Goal: Check status: Verify the current state of an ongoing process or item

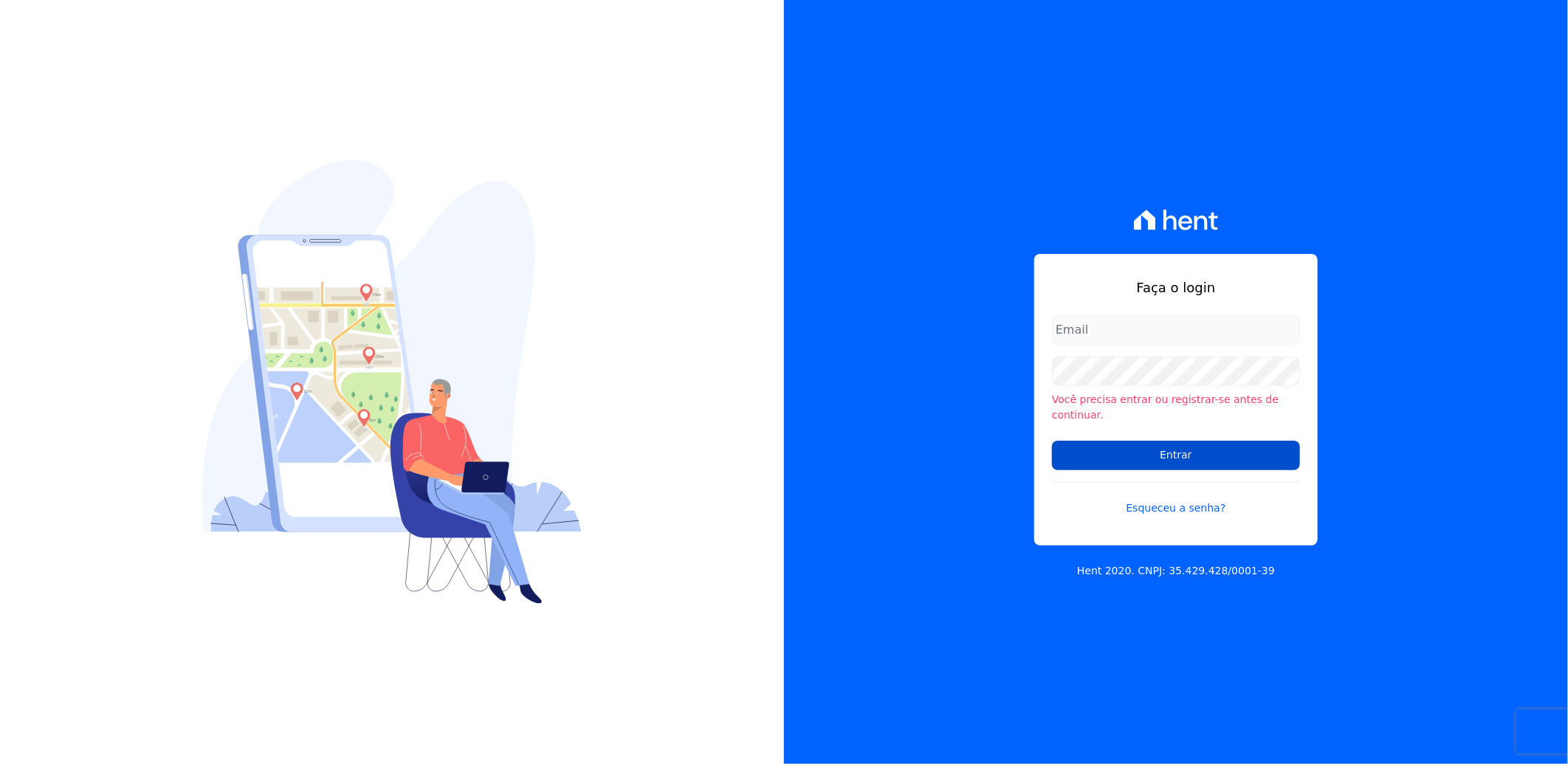
type input "[PERSON_NAME][EMAIL_ADDRESS][PERSON_NAME][DOMAIN_NAME]"
click at [1157, 446] on input "Entrar" at bounding box center [1176, 456] width 248 height 30
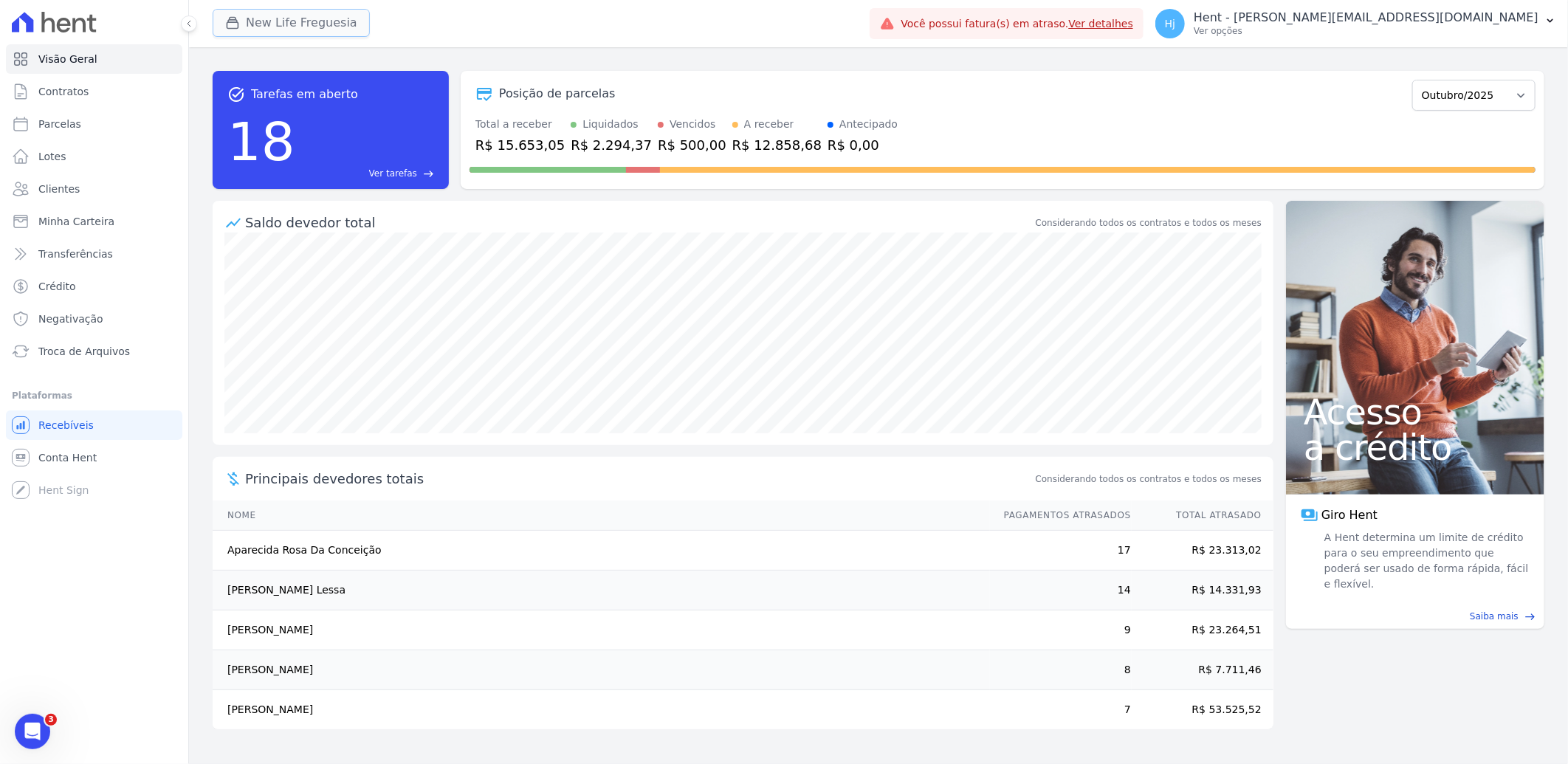
click at [275, 25] on button "New Life Freguesia" at bounding box center [290, 23] width 157 height 28
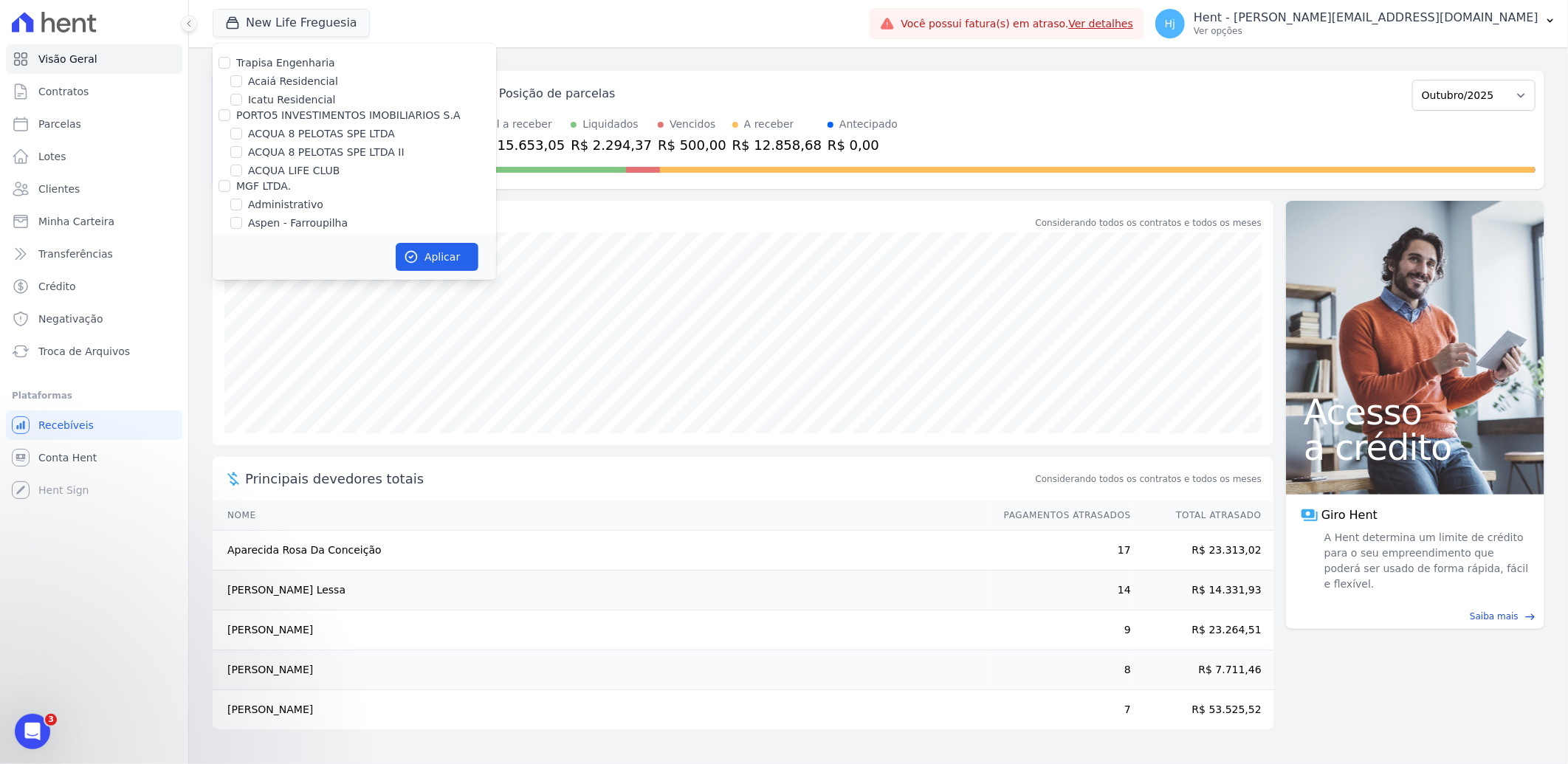
scroll to position [5937, 0]
click at [239, 307] on input "Mugango - Viva Iguaçu" at bounding box center [236, 313] width 12 height 12
checkbox input "true"
click at [265, 247] on label "New Life Freguesia" at bounding box center [297, 254] width 98 height 16
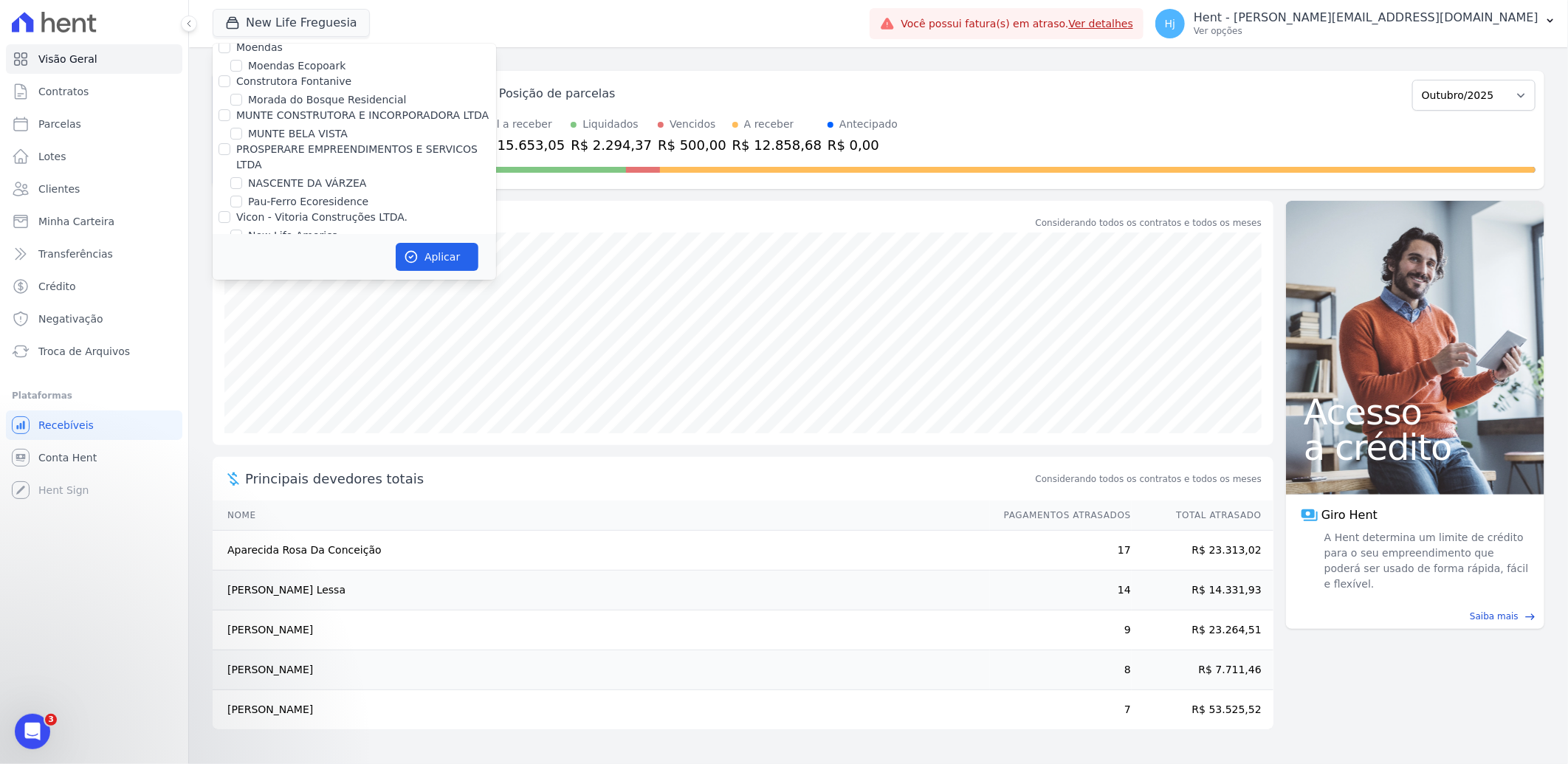
click at [242, 248] on input "New Life Freguesia" at bounding box center [236, 254] width 12 height 12
checkbox input "false"
click at [430, 261] on button "Aplicar" at bounding box center [437, 257] width 83 height 28
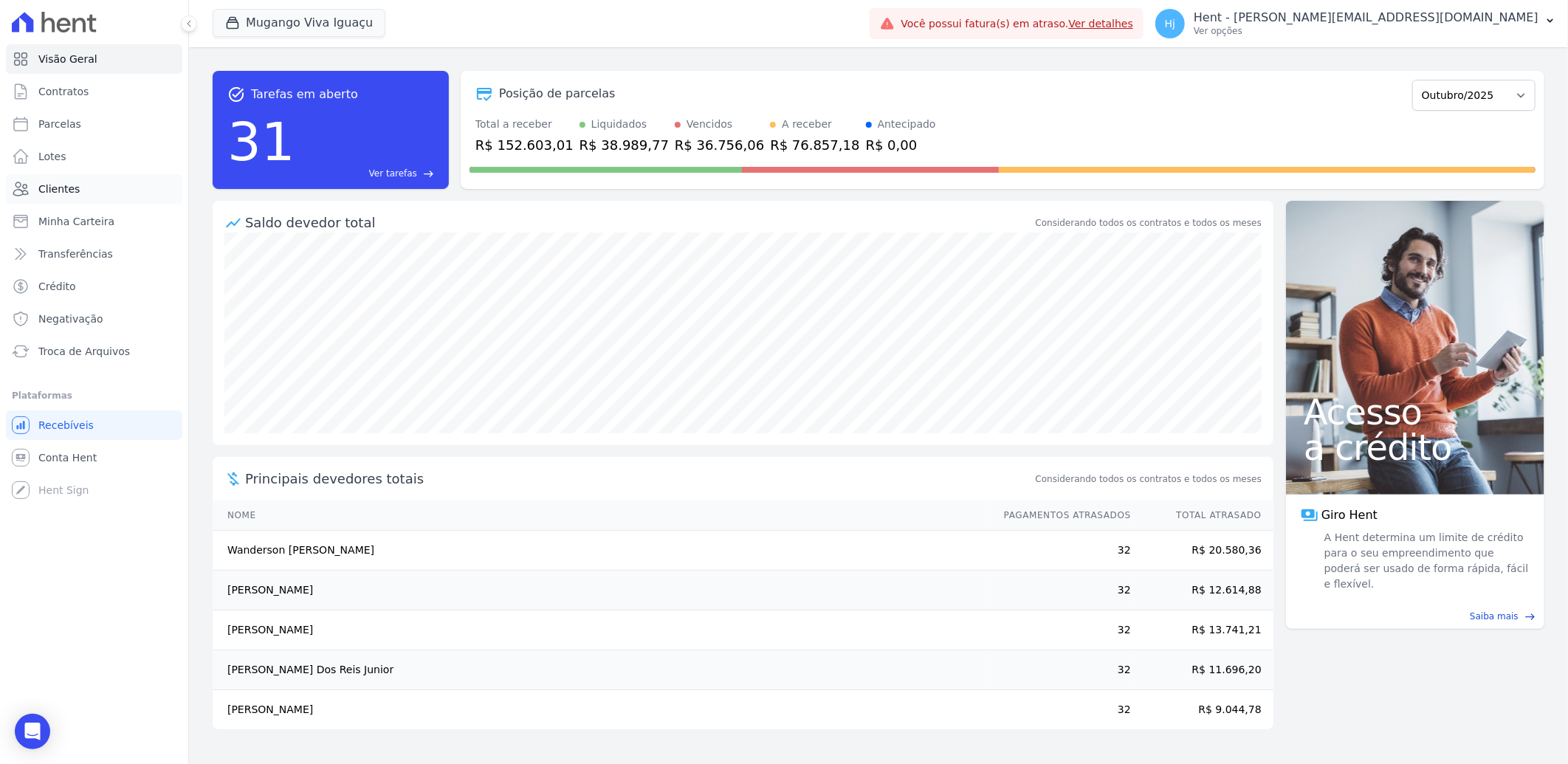
click at [72, 192] on span "Clientes" at bounding box center [59, 189] width 41 height 15
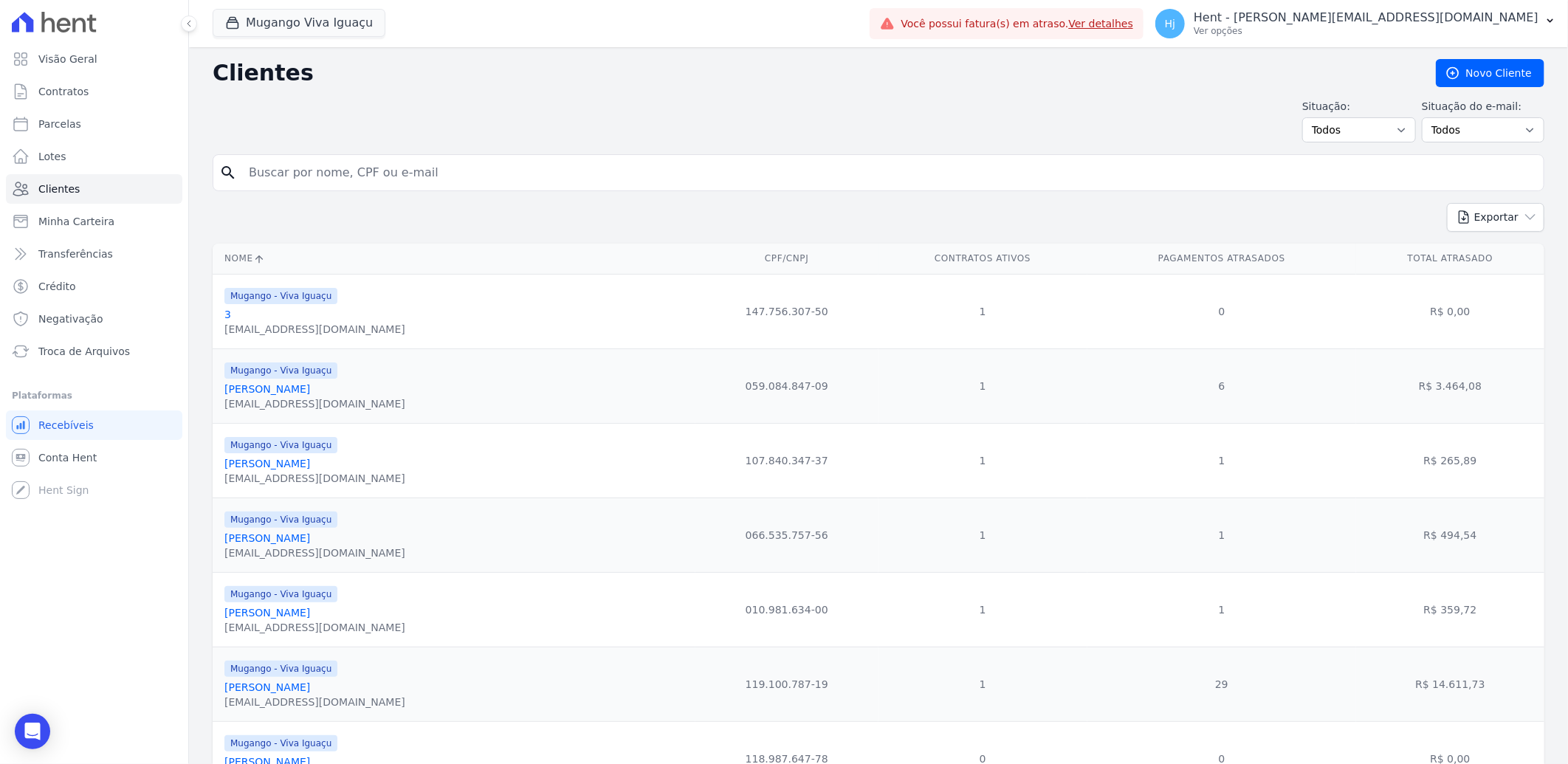
click at [387, 172] on input "search" at bounding box center [888, 172] width 1297 height 30
paste input "[PERSON_NAME]"
type input "[PERSON_NAME]"
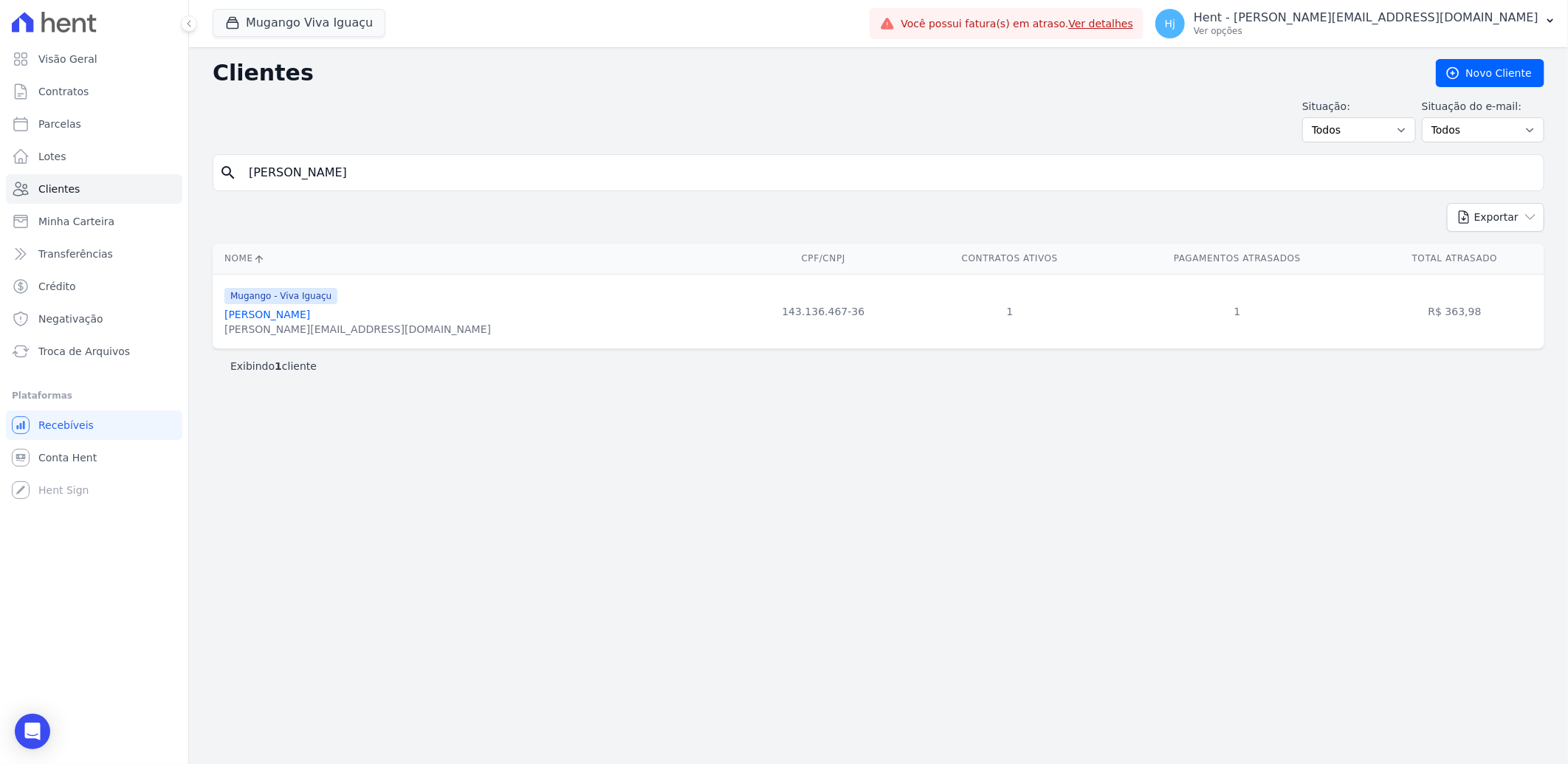
click at [310, 314] on link "[PERSON_NAME]" at bounding box center [267, 314] width 86 height 12
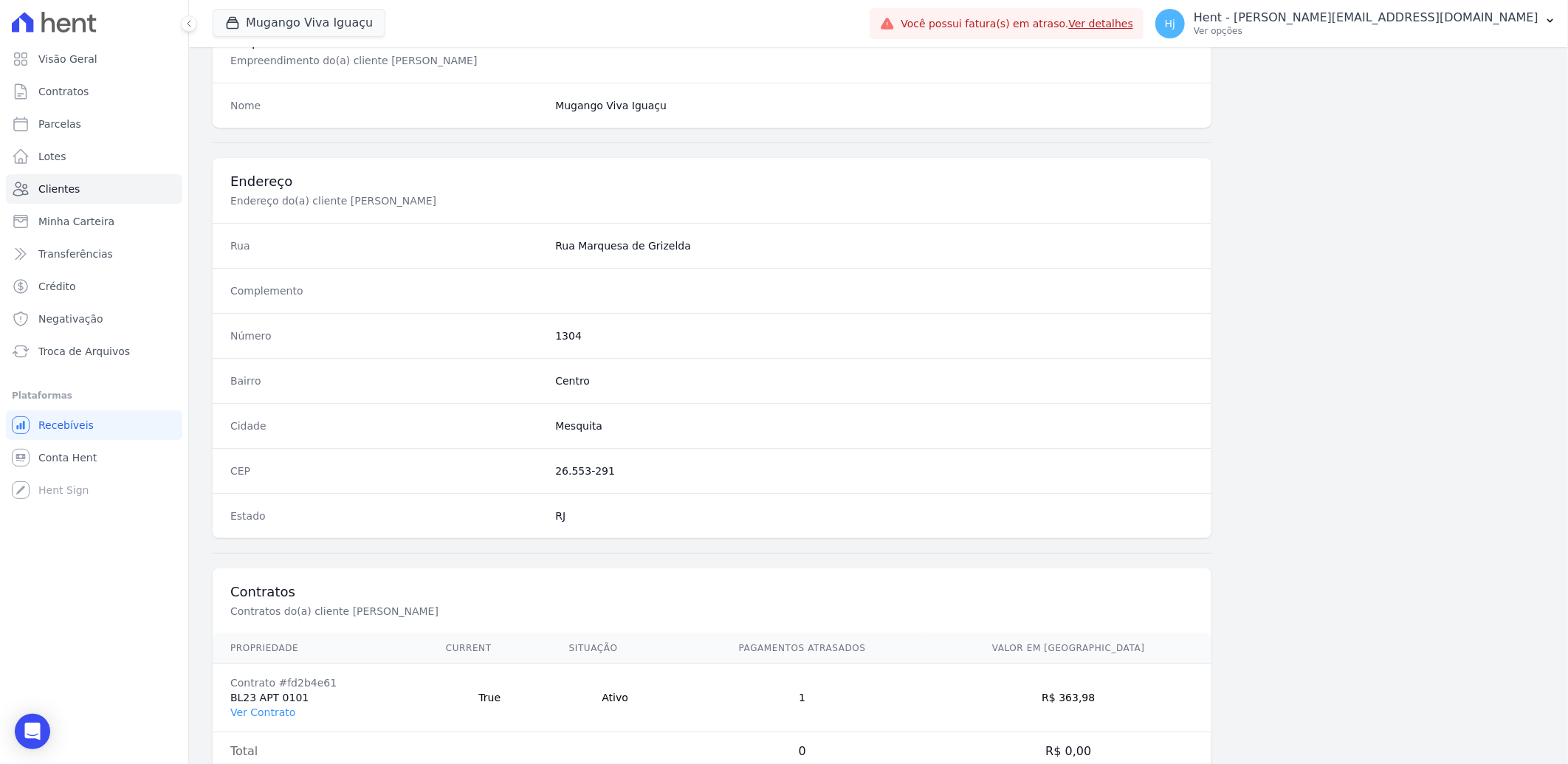
scroll to position [618, 0]
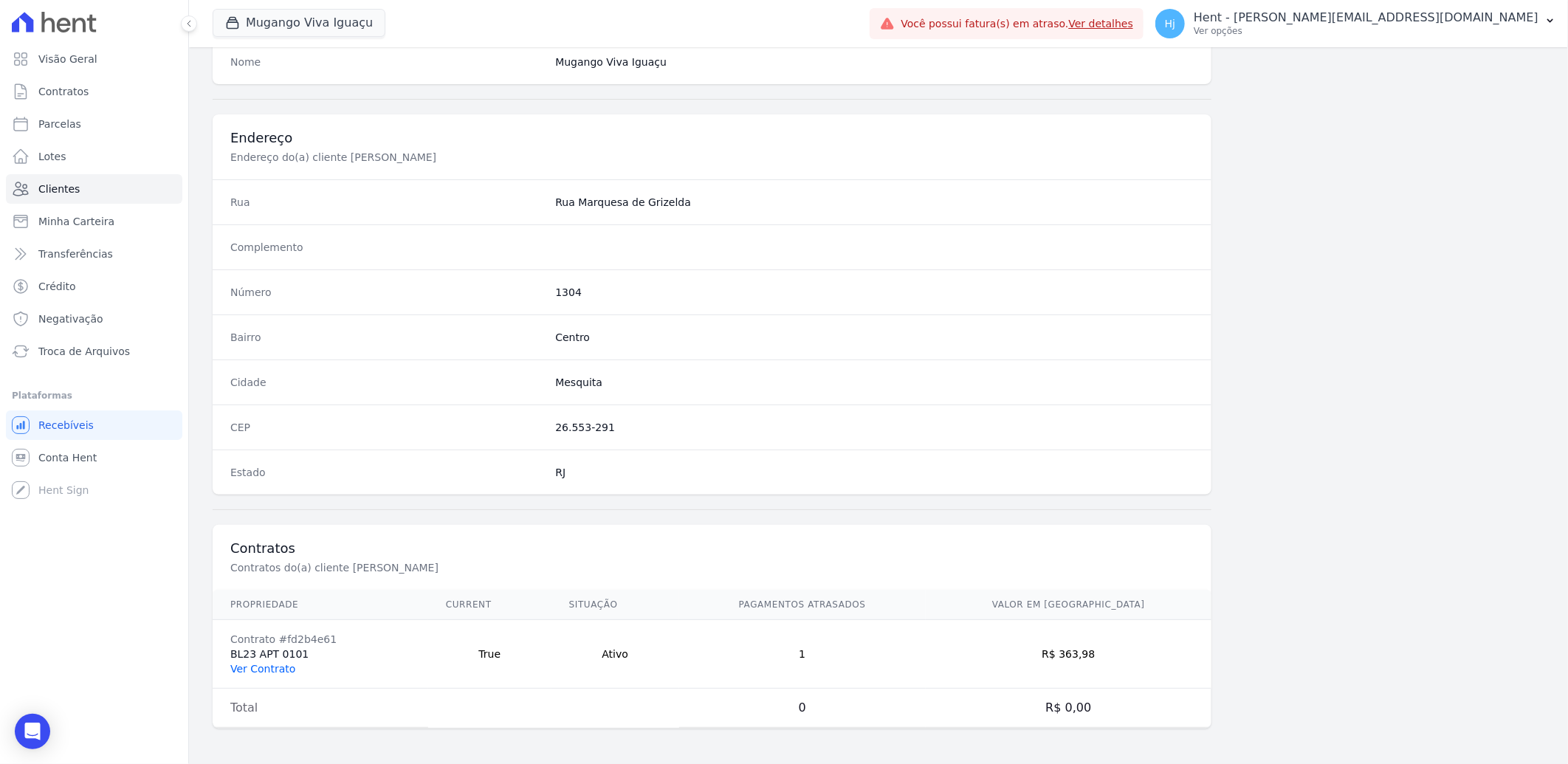
click at [259, 664] on link "Ver Contrato" at bounding box center [262, 668] width 65 height 12
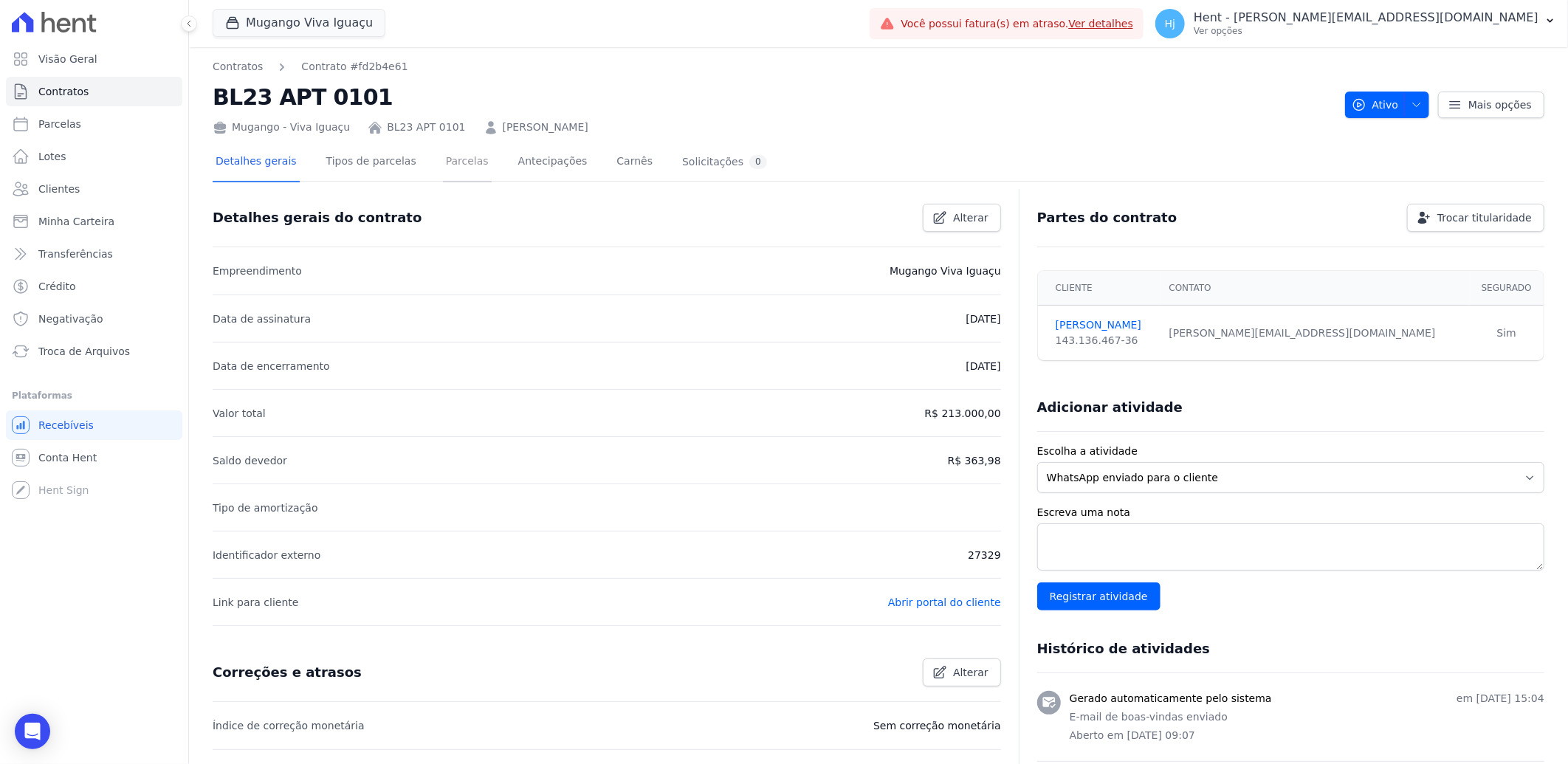
click at [447, 162] on link "Parcelas" at bounding box center [467, 162] width 48 height 39
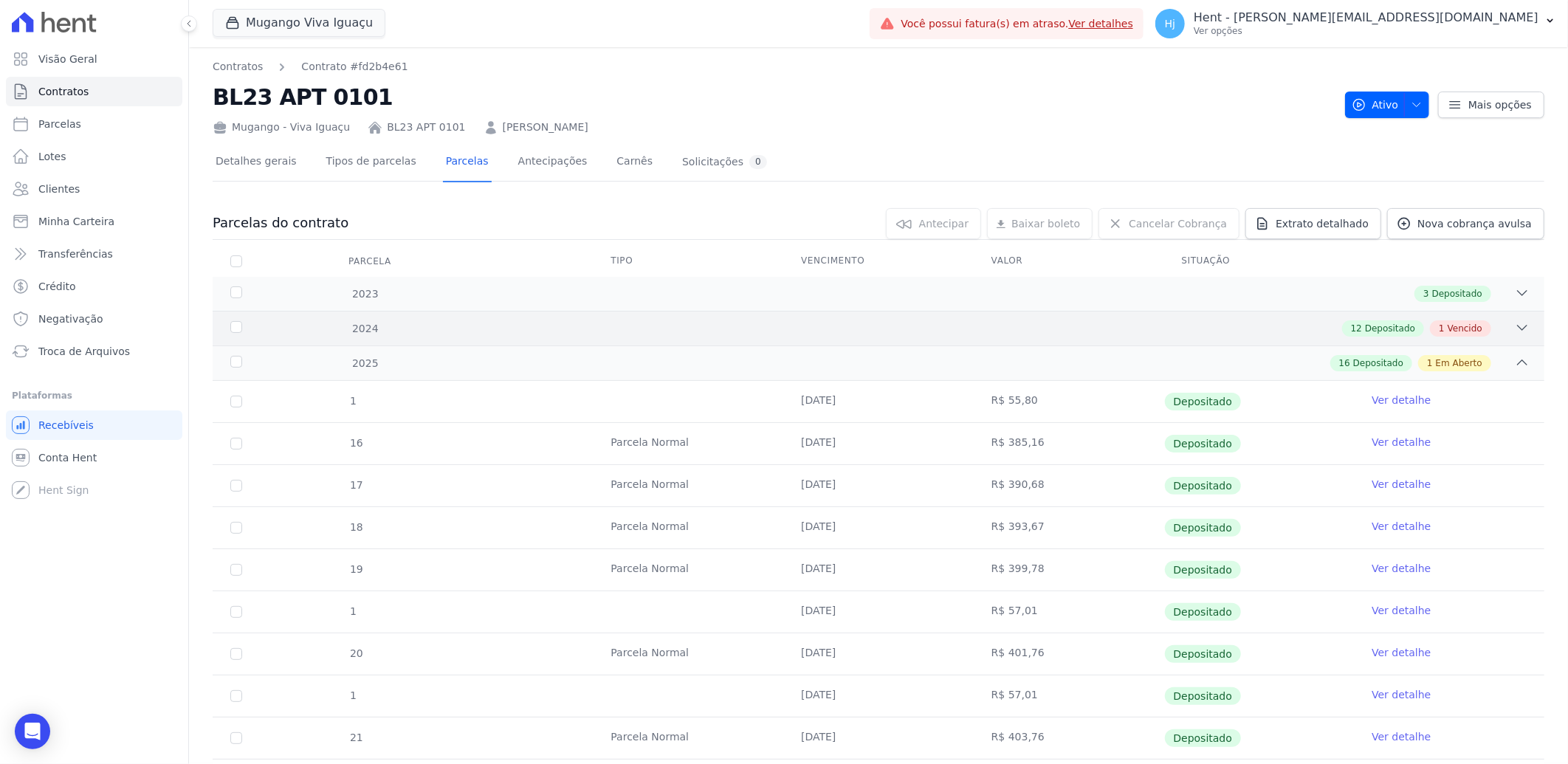
click at [1192, 325] on div "12 Depositado 1 Vencido" at bounding box center [944, 328] width 1171 height 16
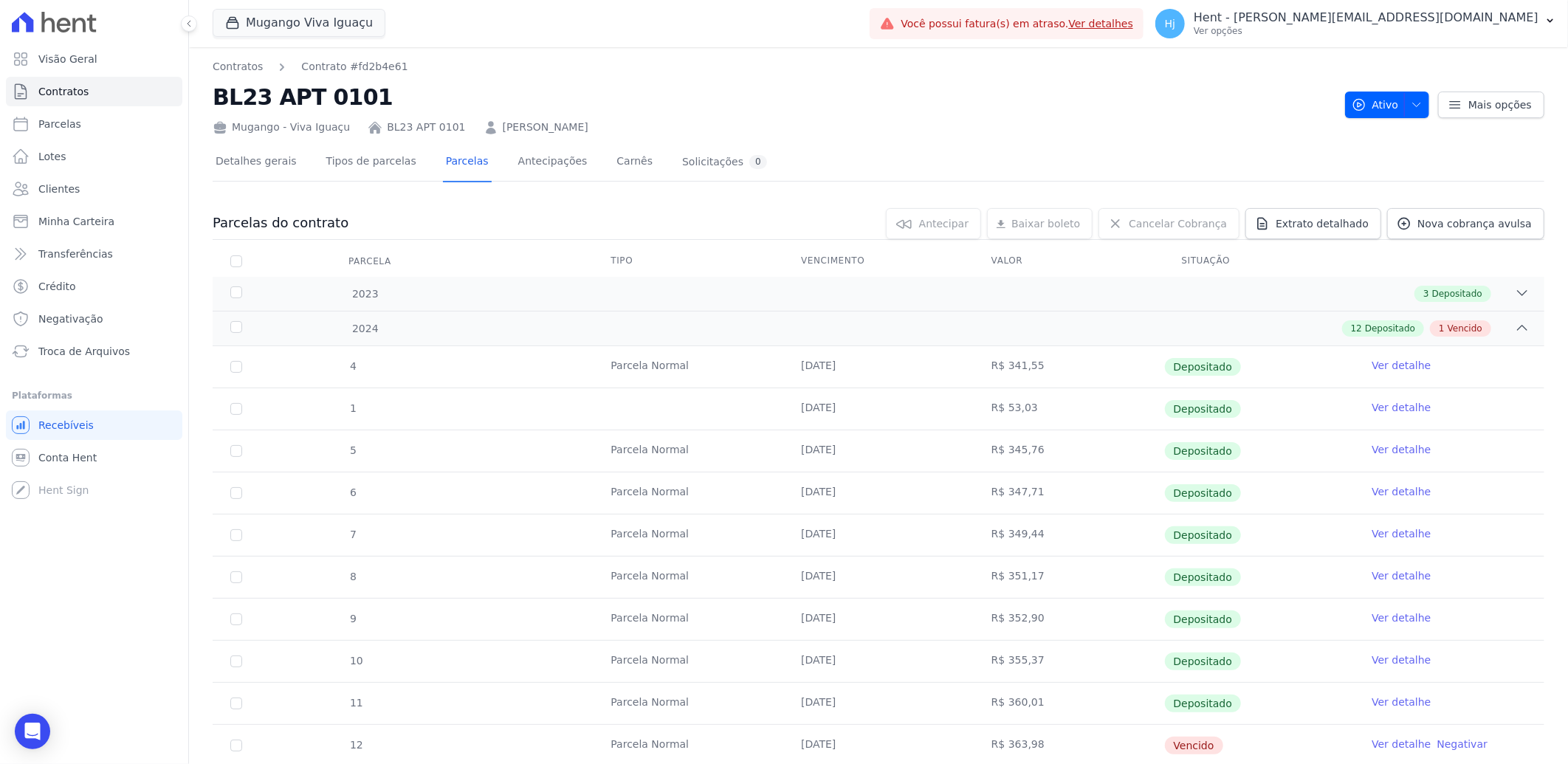
click at [523, 129] on link "[PERSON_NAME]" at bounding box center [546, 127] width 86 height 16
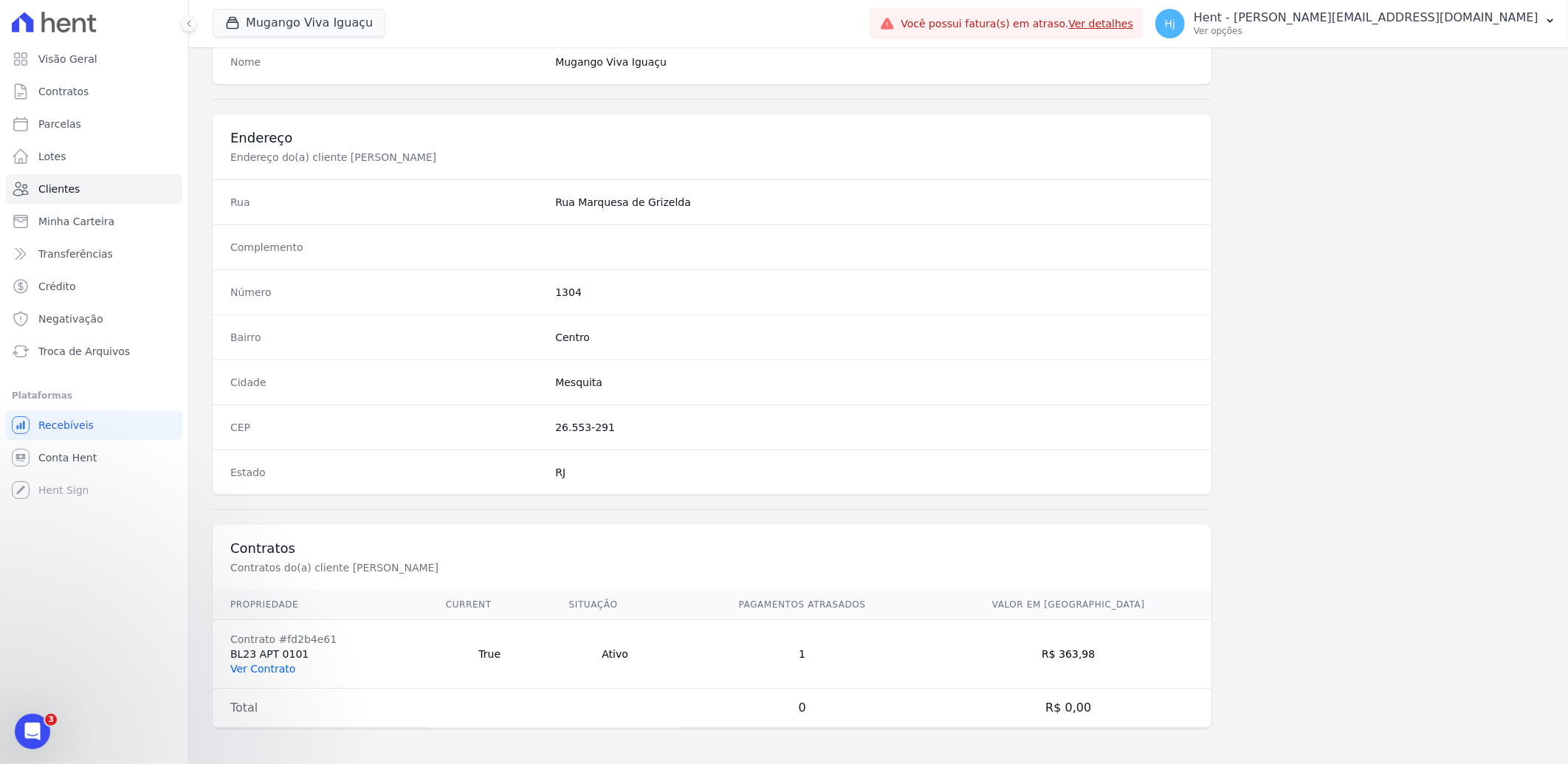
click at [252, 667] on link "Ver Contrato" at bounding box center [262, 668] width 65 height 12
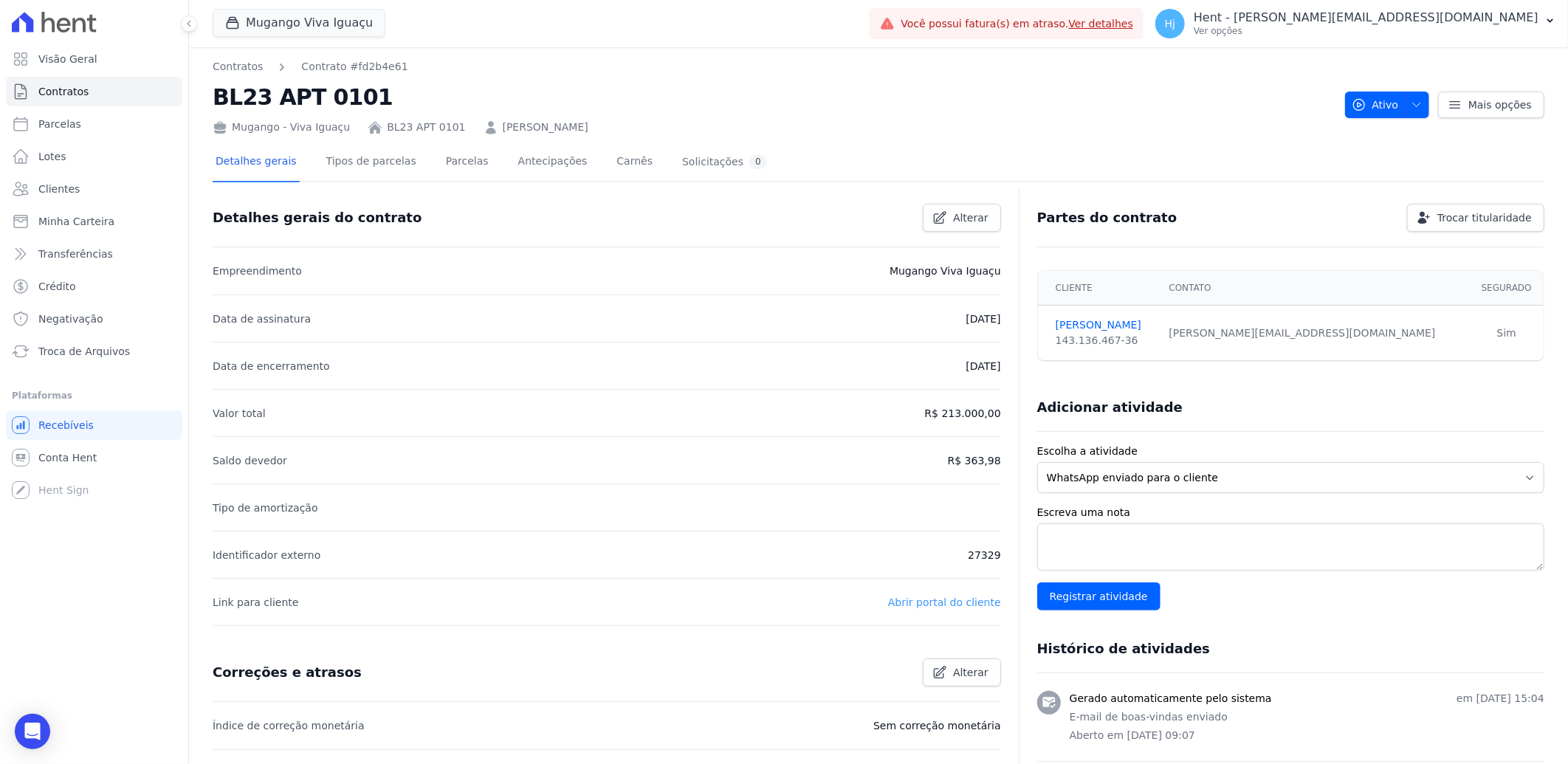
click at [938, 603] on link "Abrir portal do cliente" at bounding box center [944, 602] width 113 height 12
drag, startPoint x: 1116, startPoint y: 340, endPoint x: 1044, endPoint y: 336, distance: 72.1
click at [1044, 336] on td "[PERSON_NAME] 143.136.467-36" at bounding box center [1099, 332] width 123 height 55
copy div "143.136.467-36"
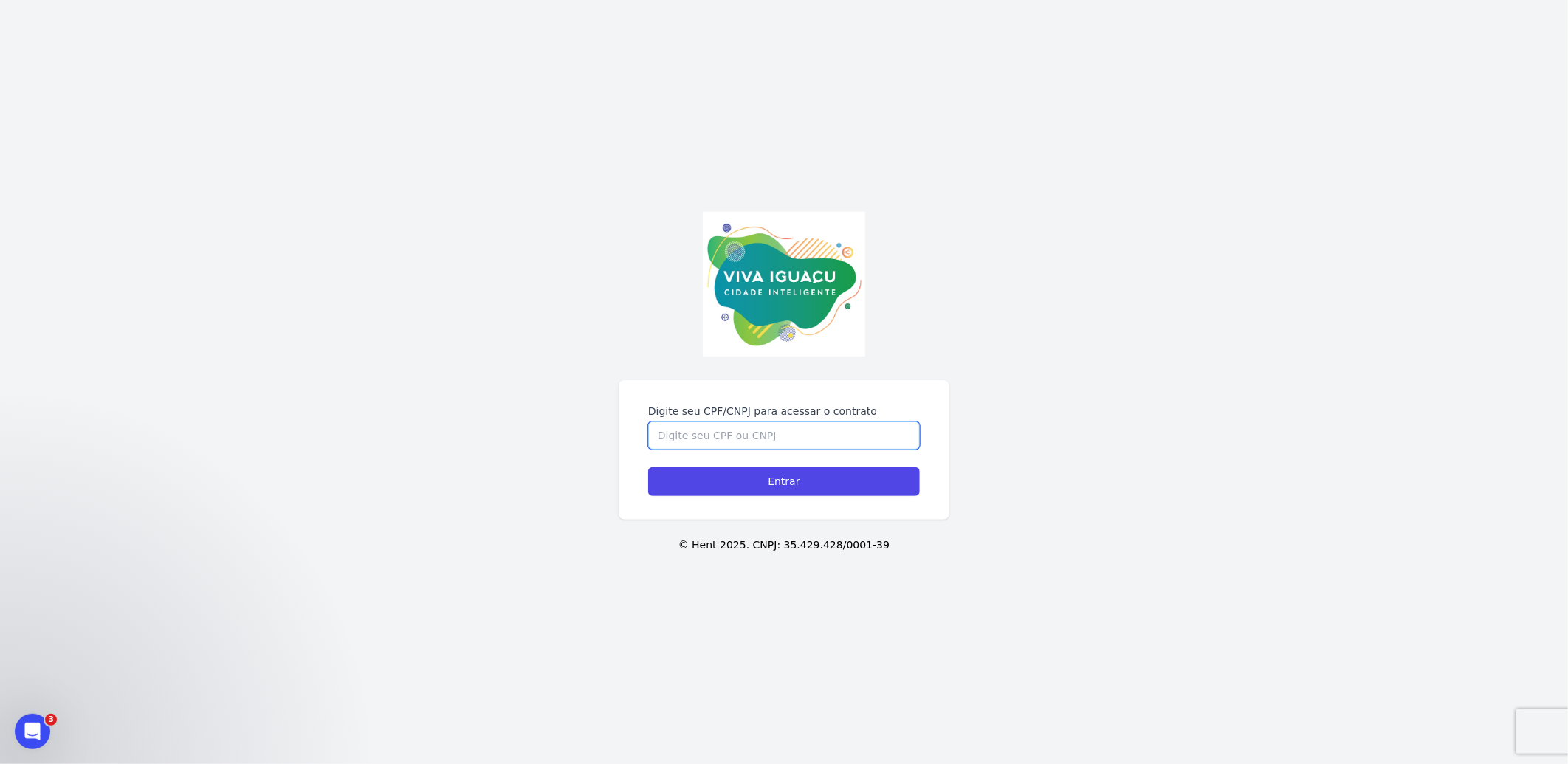
click at [720, 438] on input "Digite seu CPF/CNPJ para acessar o contrato" at bounding box center [784, 435] width 272 height 28
paste input "143.136.467-36"
type input "143.136.467-36"
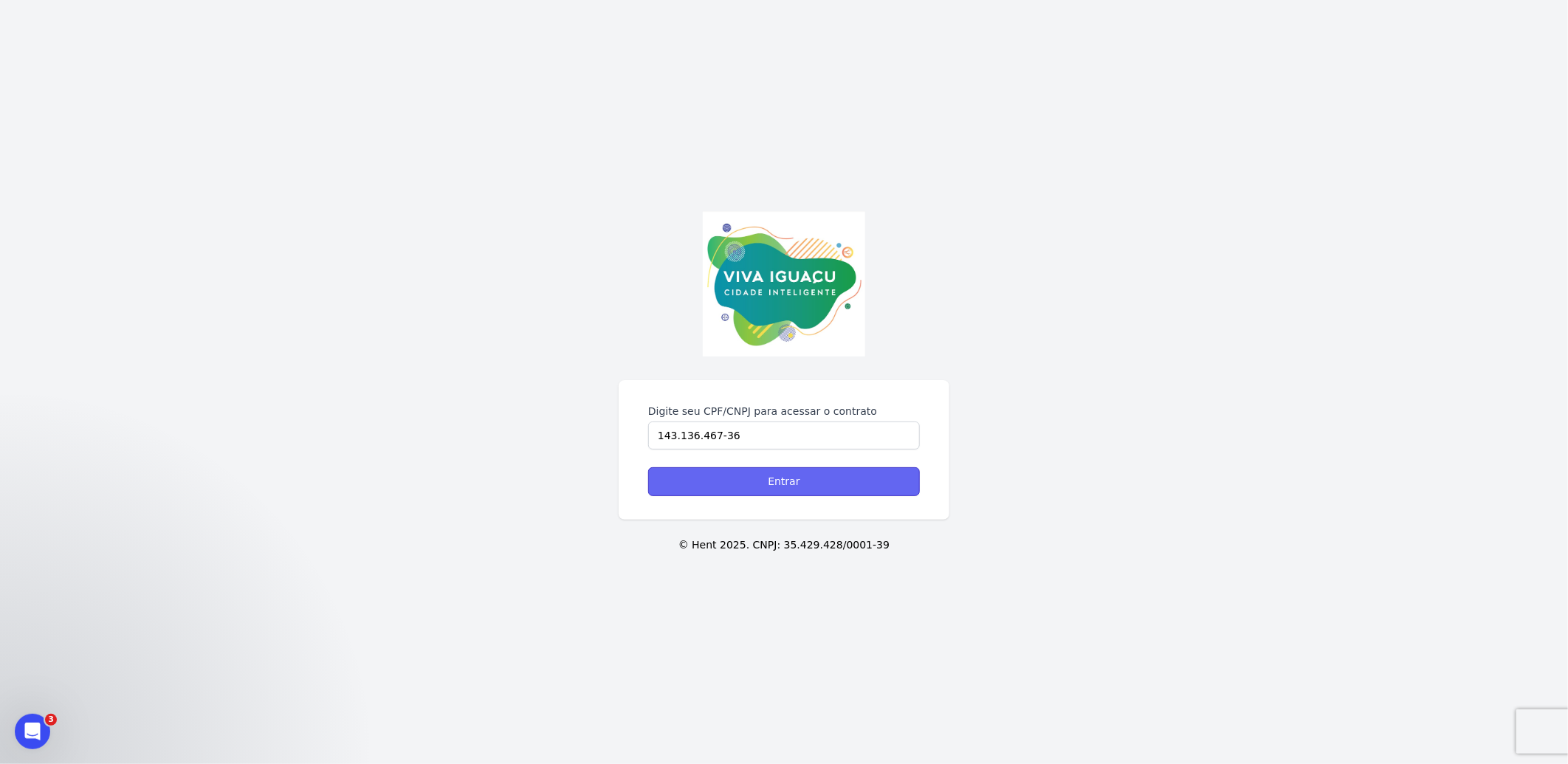
click at [739, 489] on input "Entrar" at bounding box center [784, 481] width 272 height 29
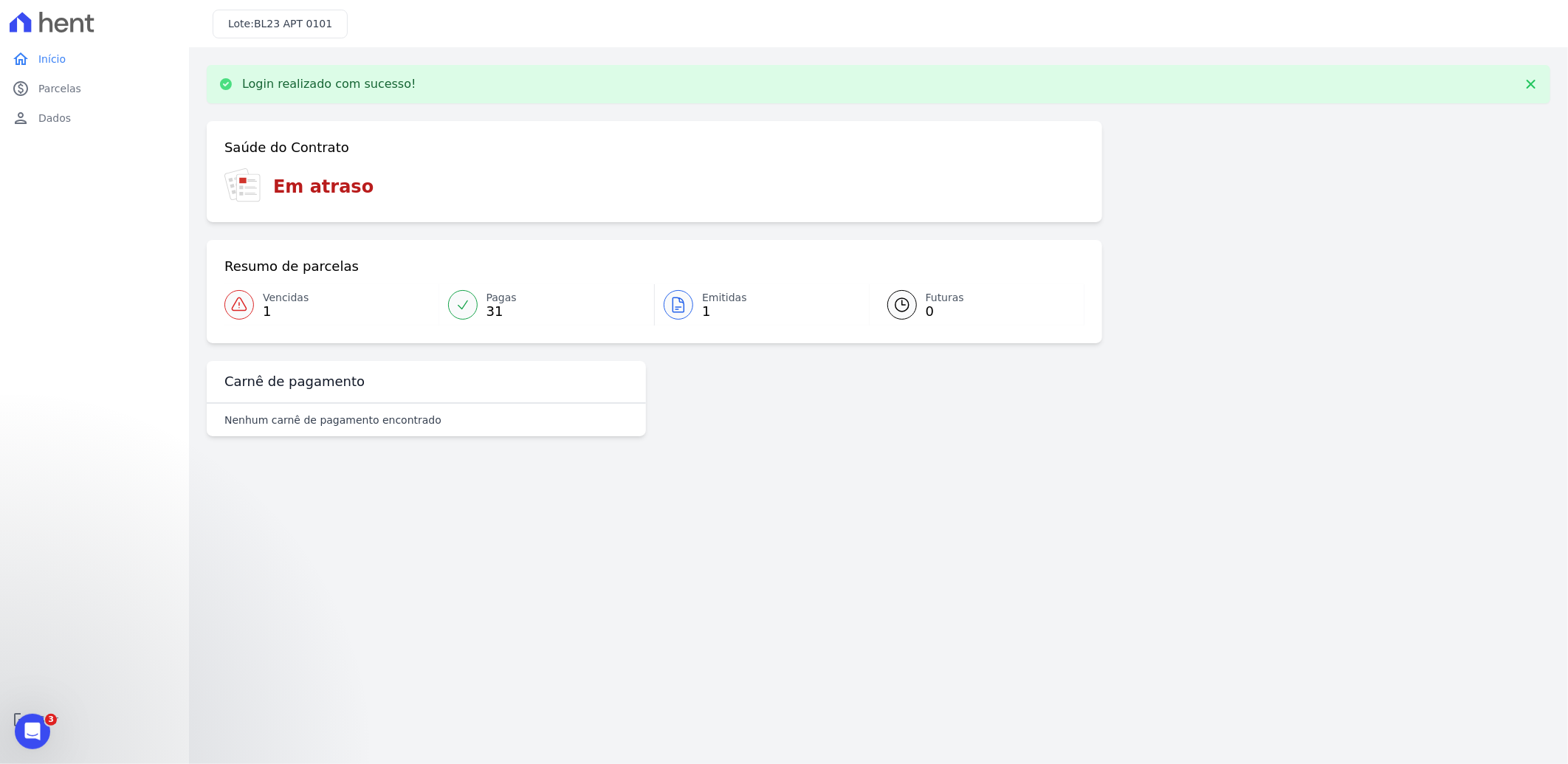
click at [235, 307] on icon at bounding box center [239, 304] width 18 height 18
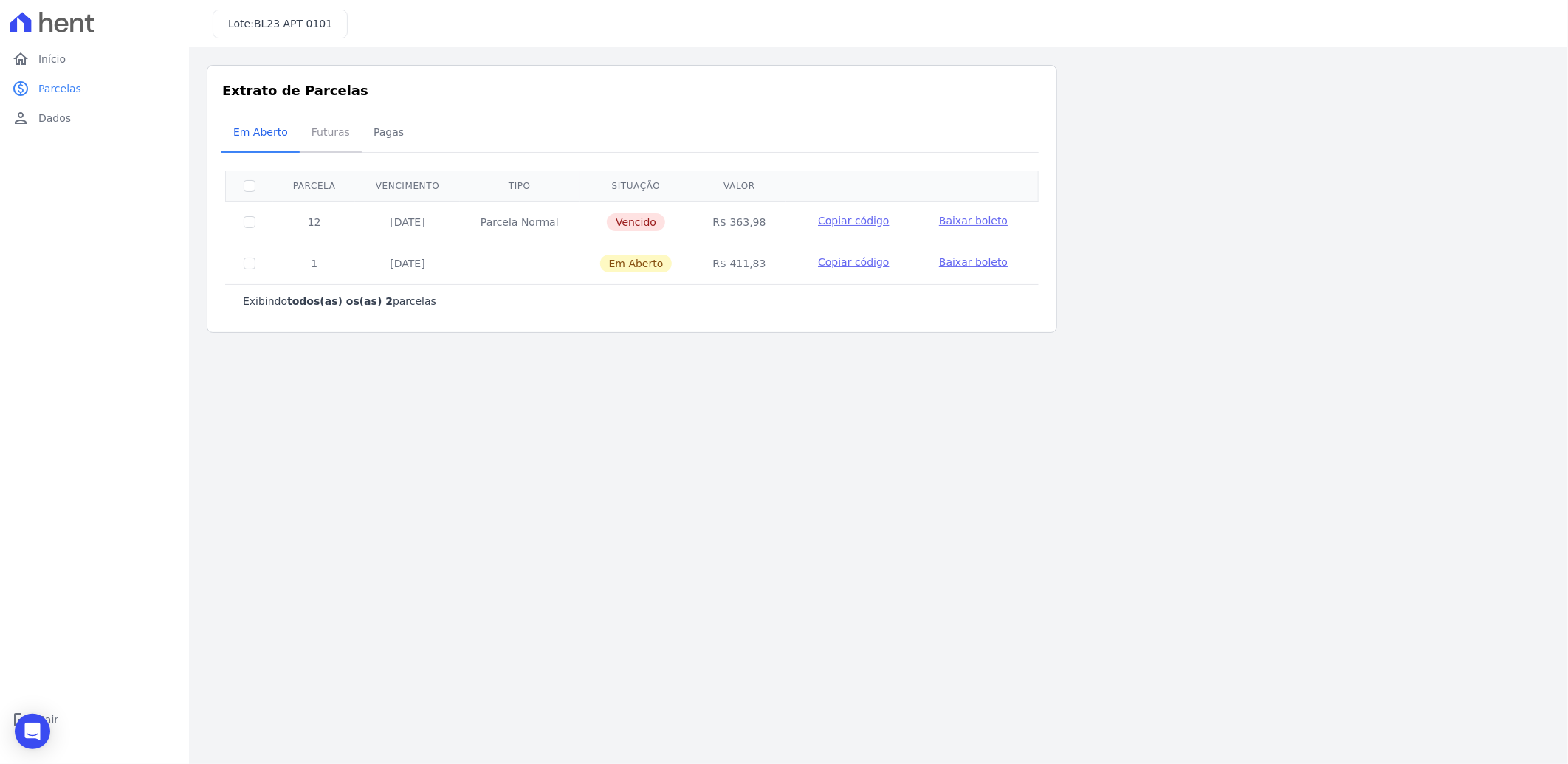
click at [334, 136] on span "Futuras" at bounding box center [331, 132] width 56 height 30
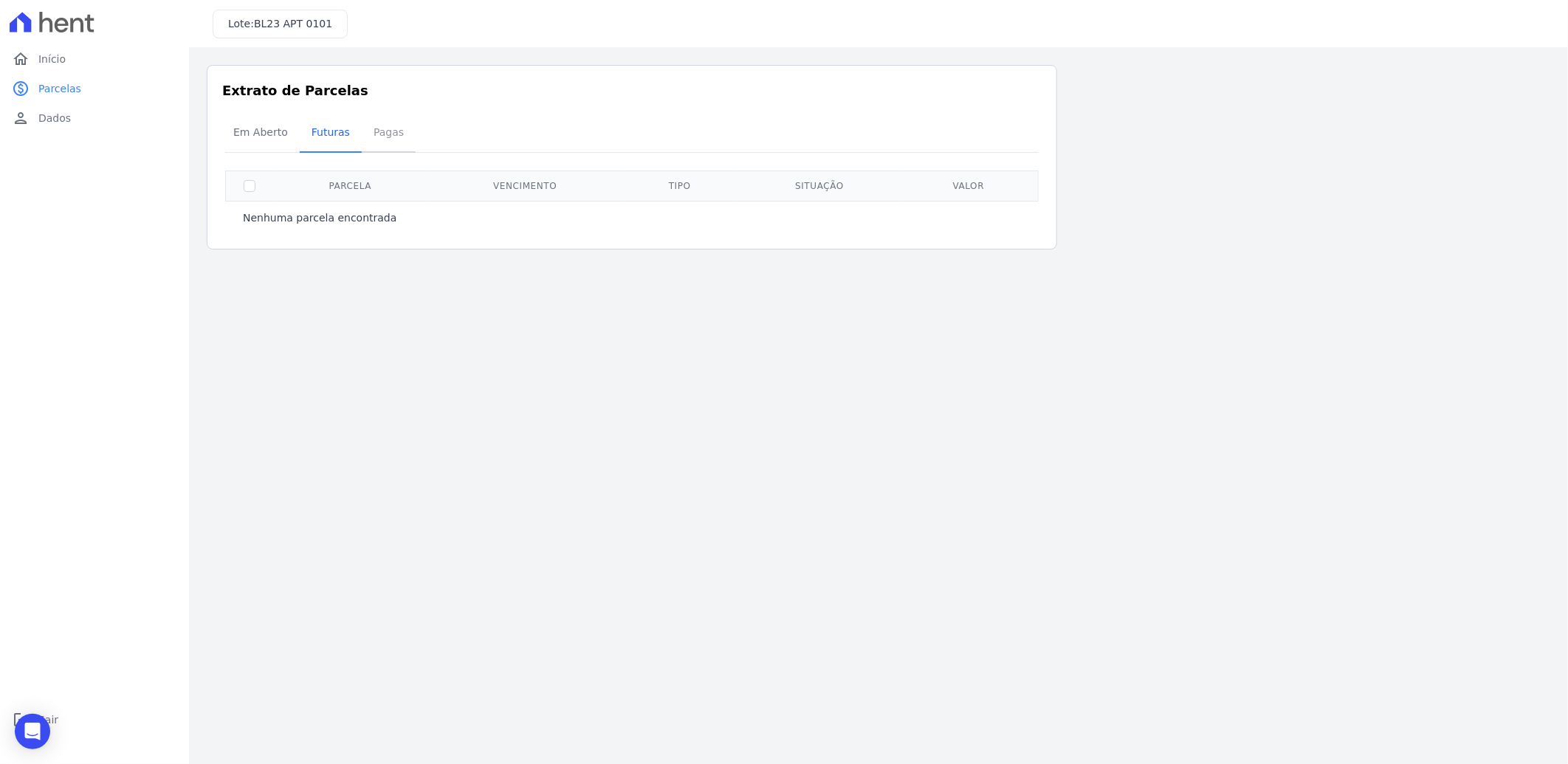
click at [393, 127] on span "Pagas" at bounding box center [388, 132] width 48 height 30
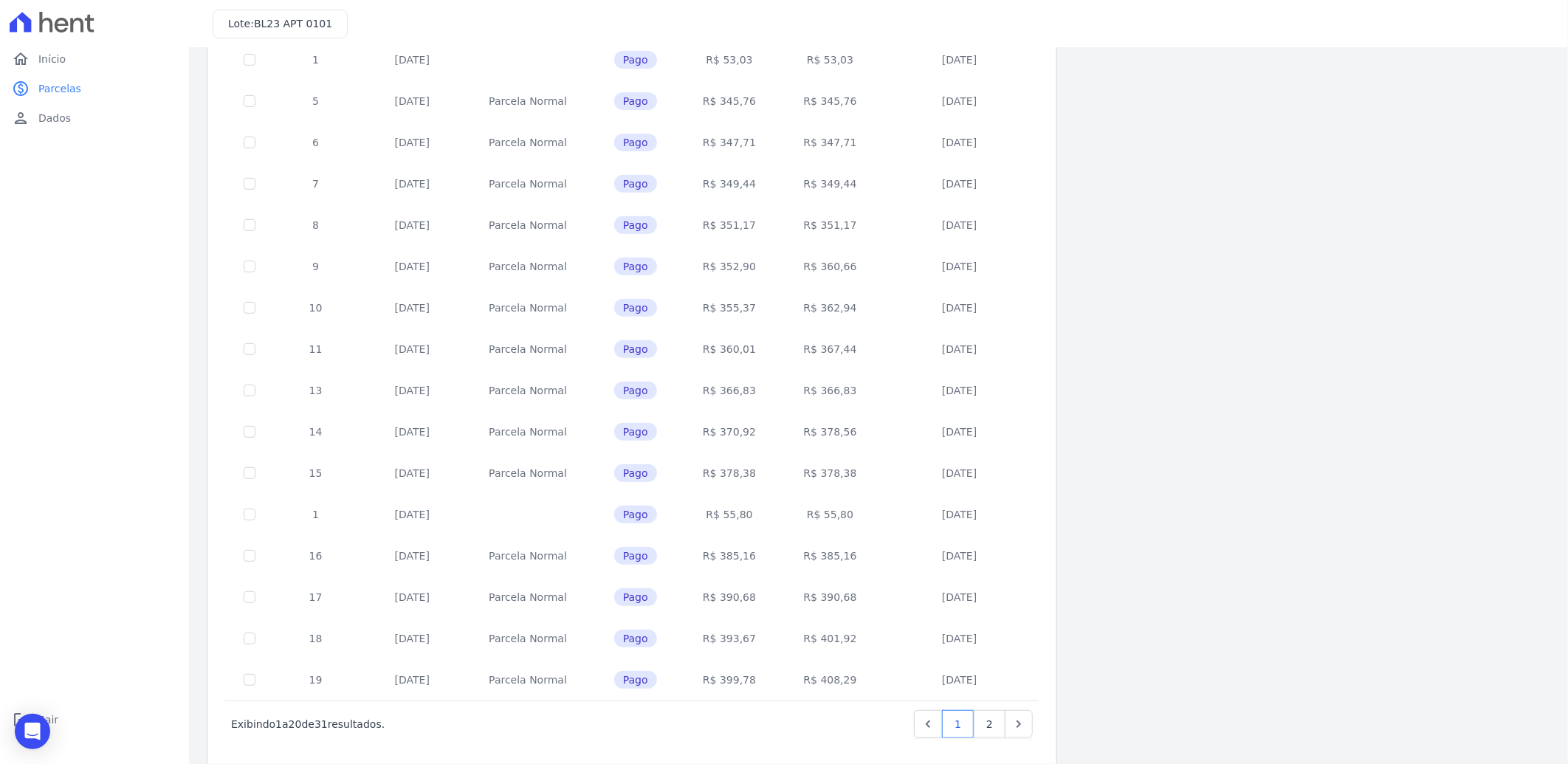
scroll to position [348, 0]
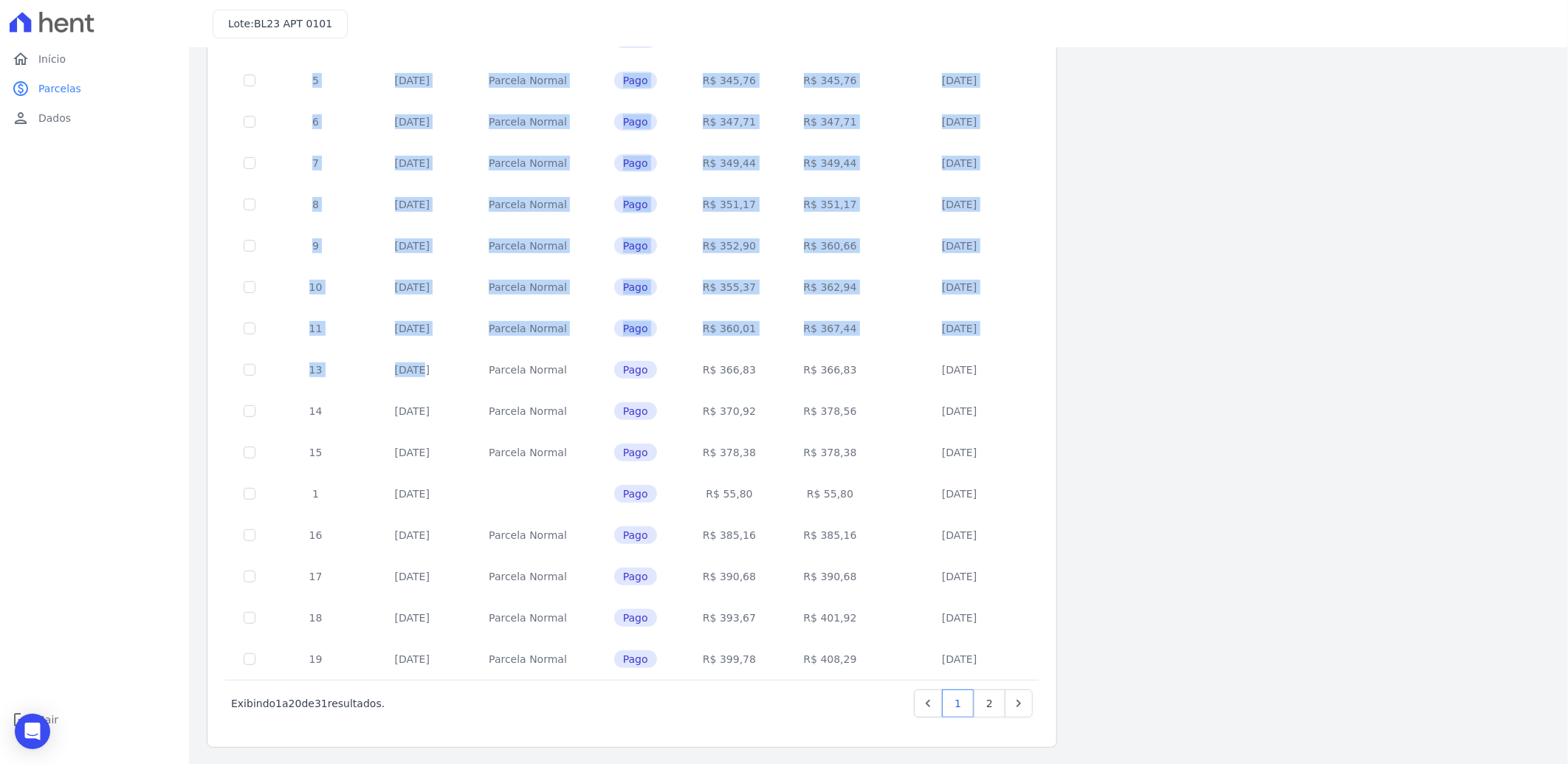
drag, startPoint x: 381, startPoint y: 370, endPoint x: 1234, endPoint y: 410, distance: 853.9
click at [1234, 410] on div "Listagem de parcelas Baixar PDF Extrato de Parcelas Em Aberto Futuras Pagas 0 s…" at bounding box center [878, 232] width 1343 height 1031
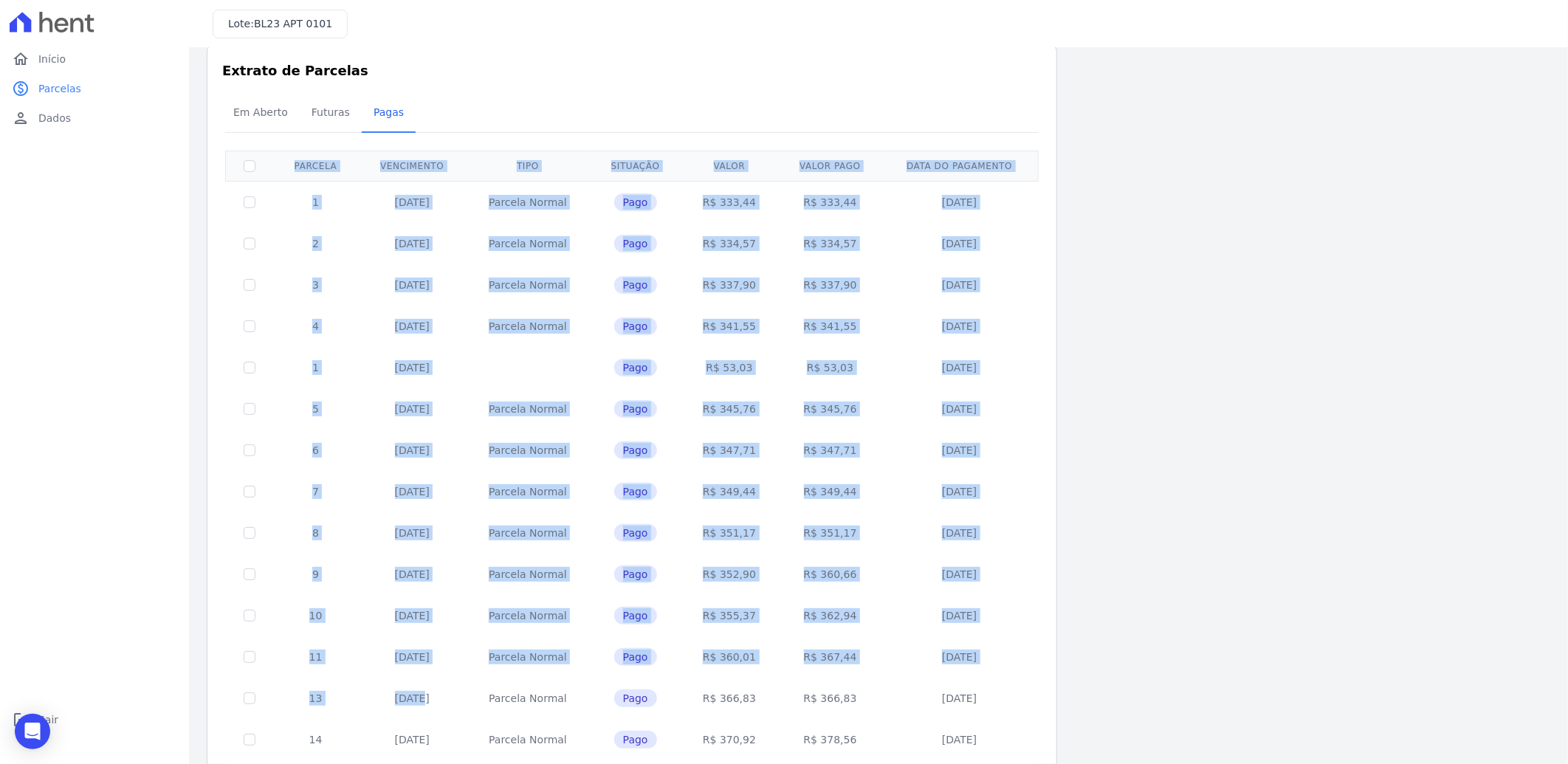
scroll to position [0, 0]
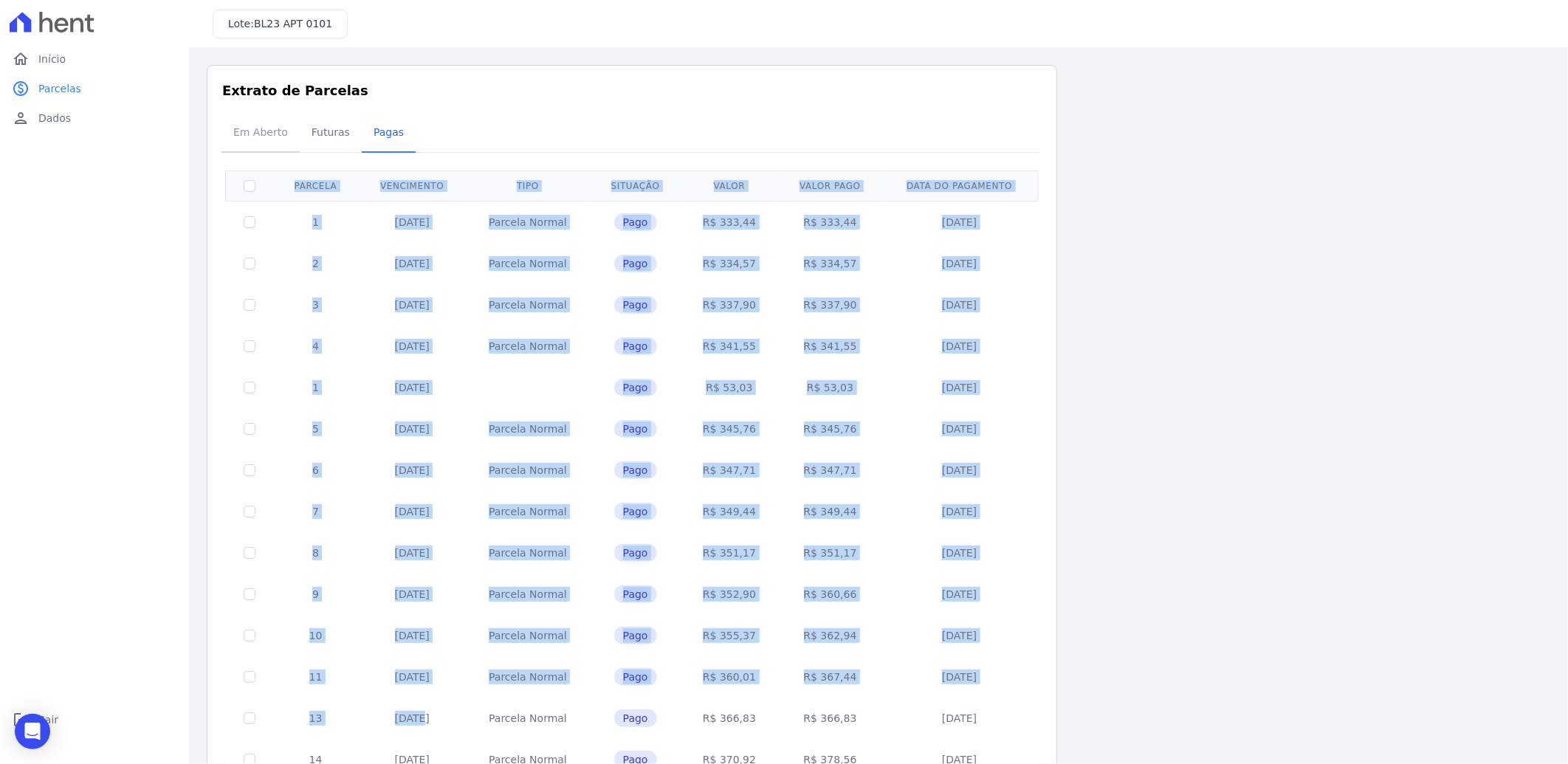
click at [265, 130] on span "Em Aberto" at bounding box center [260, 132] width 73 height 30
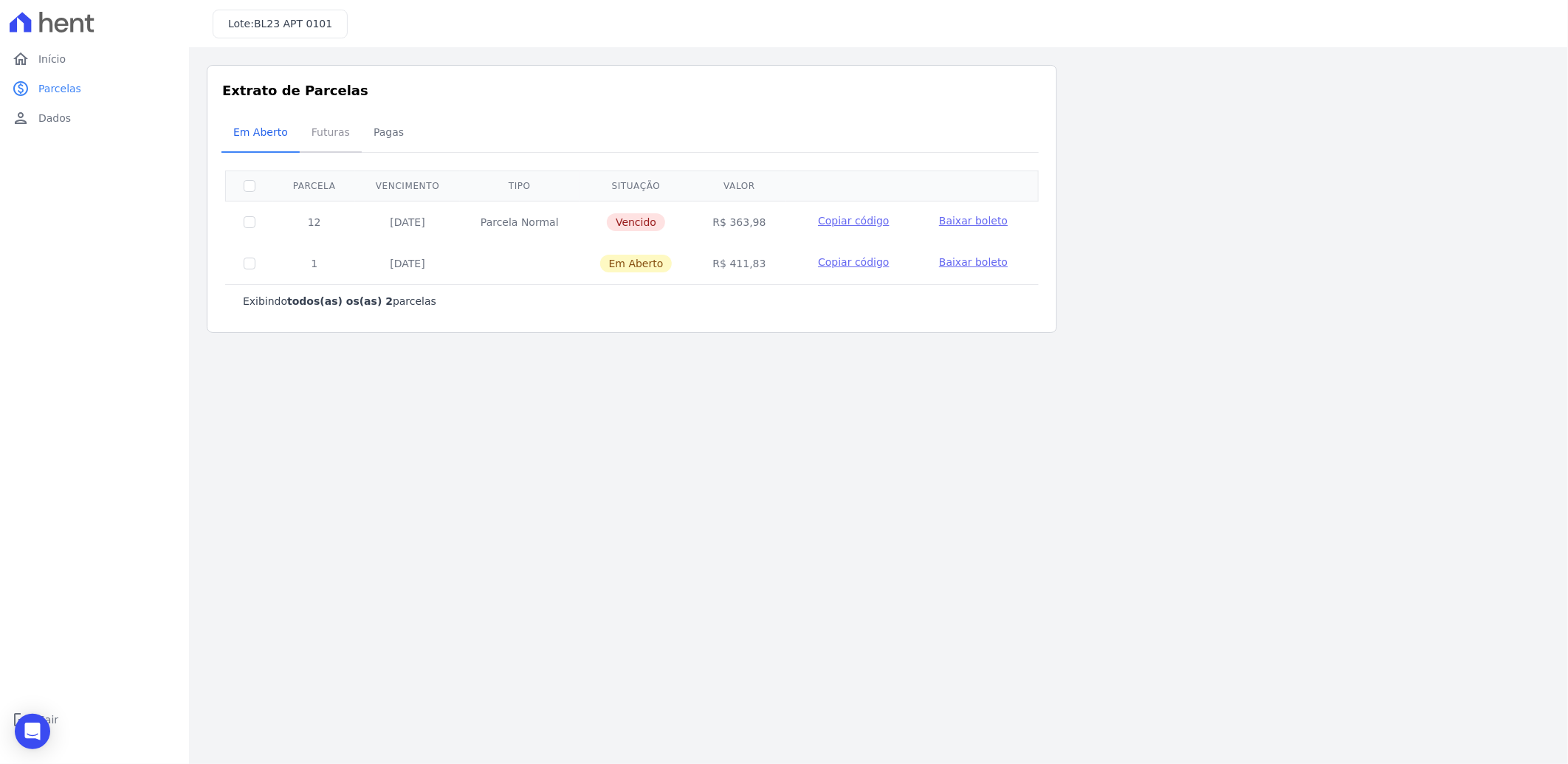
click at [312, 126] on span "Futuras" at bounding box center [331, 132] width 56 height 30
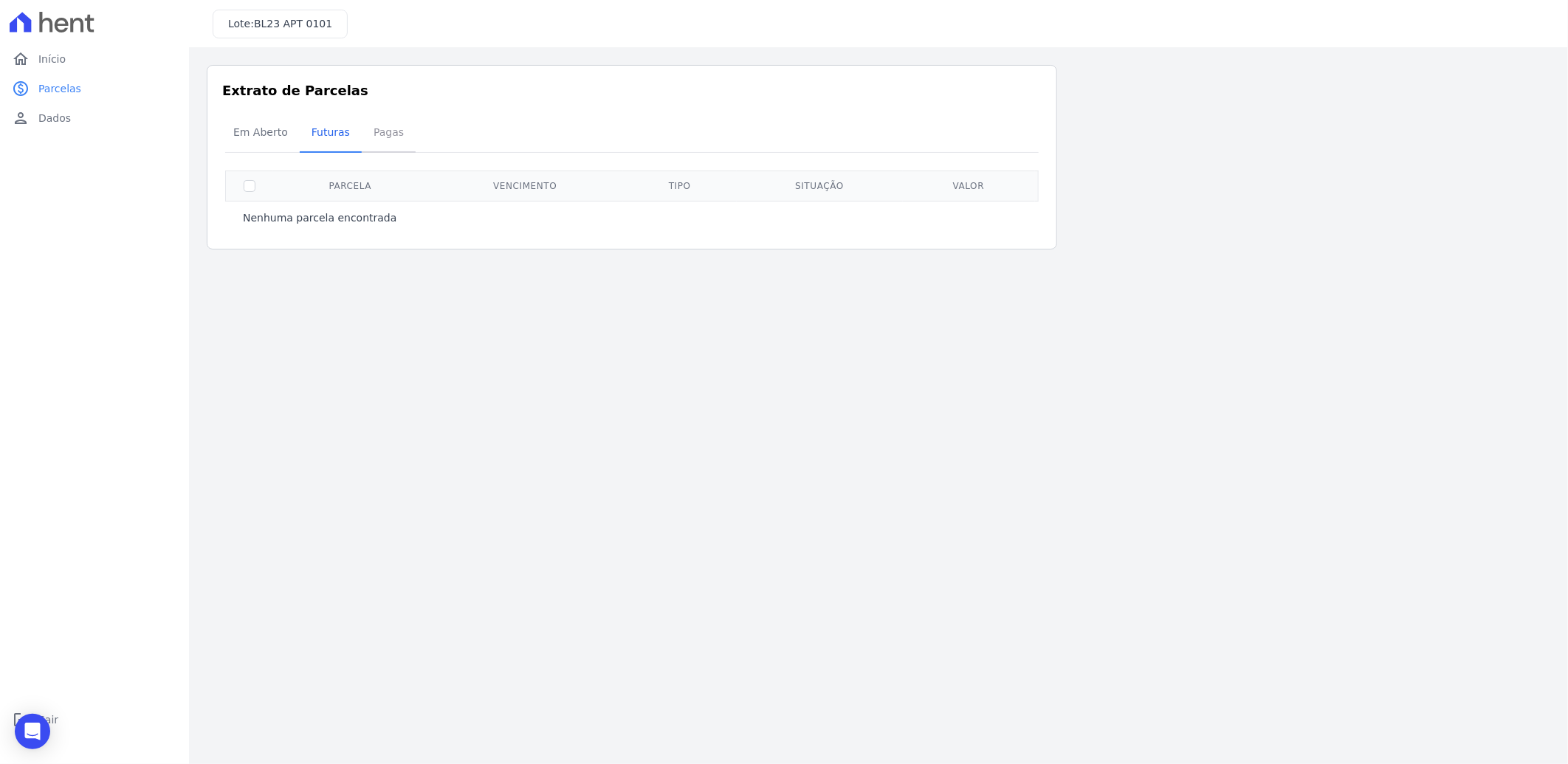
click at [381, 129] on span "Pagas" at bounding box center [388, 132] width 48 height 30
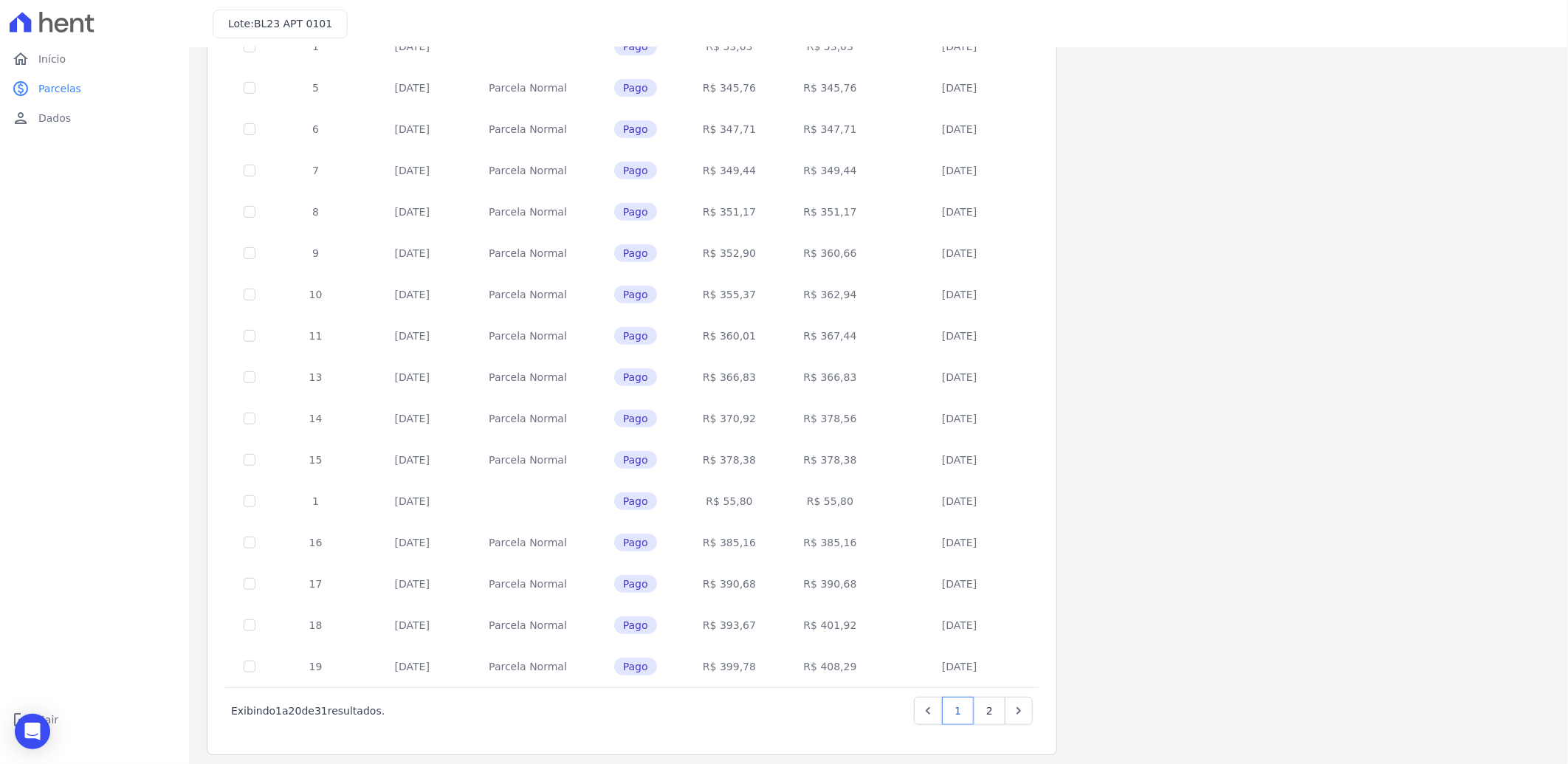
scroll to position [348, 0]
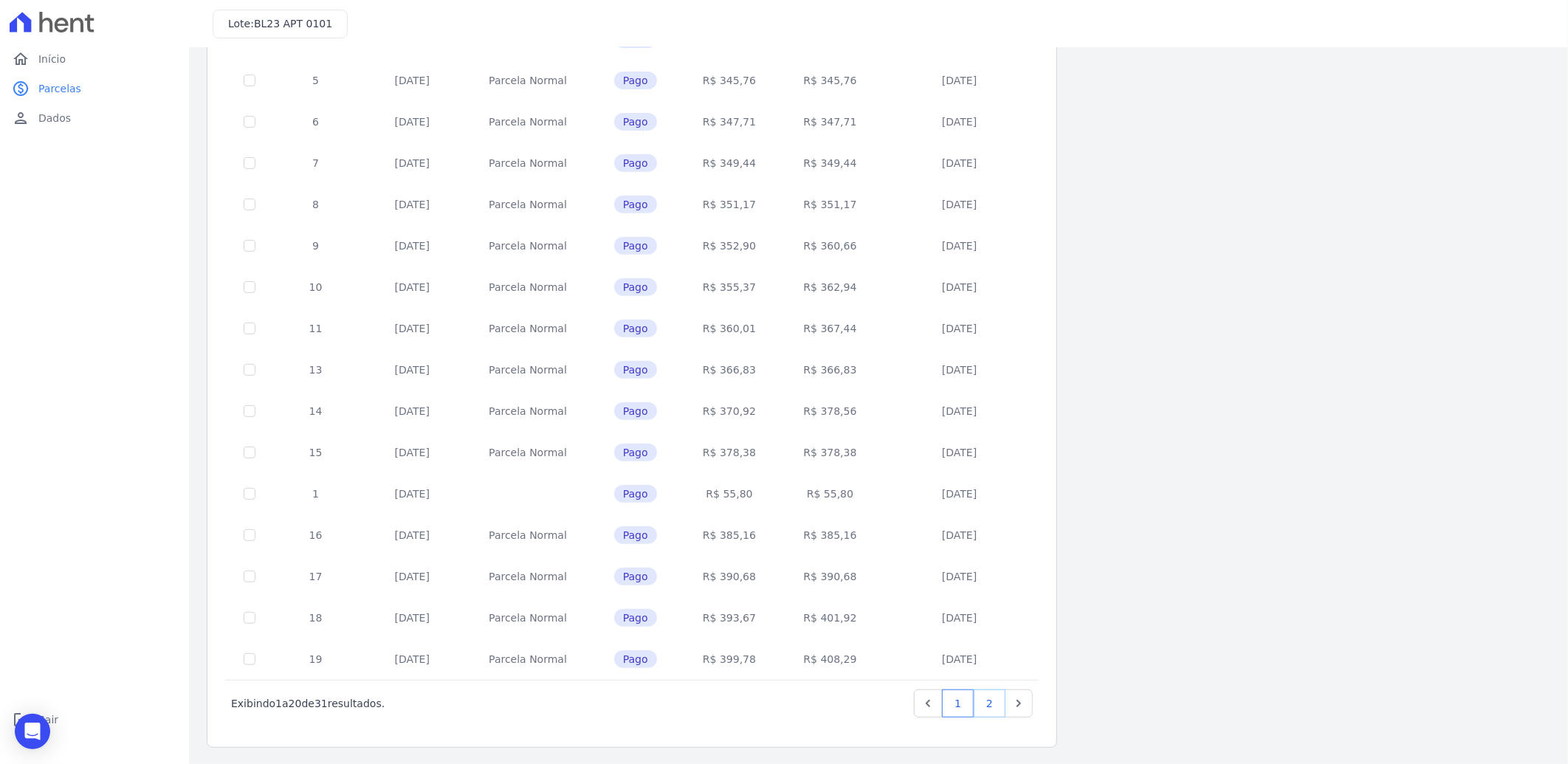
click at [994, 703] on link "2" at bounding box center [989, 703] width 32 height 28
